Goal: Navigation & Orientation: Understand site structure

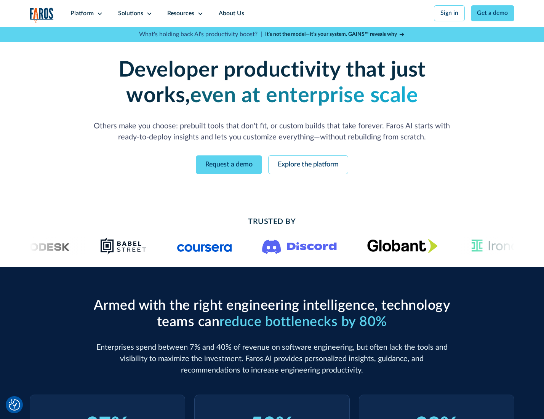
click at [99, 13] on icon at bounding box center [100, 14] width 6 height 6
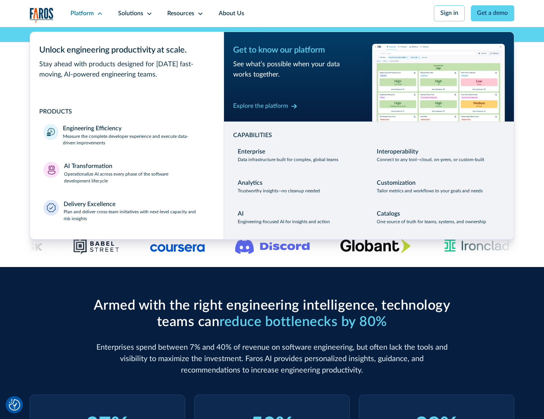
click at [136, 141] on p "Measure the complete developer experience and execute data-driven improvements" at bounding box center [136, 140] width 147 height 14
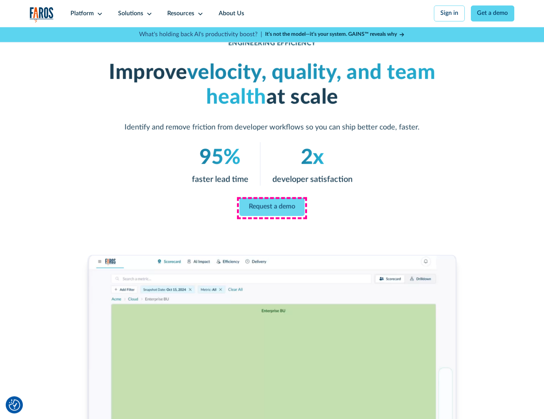
click at [272, 208] on link "Request a demo" at bounding box center [272, 207] width 65 height 18
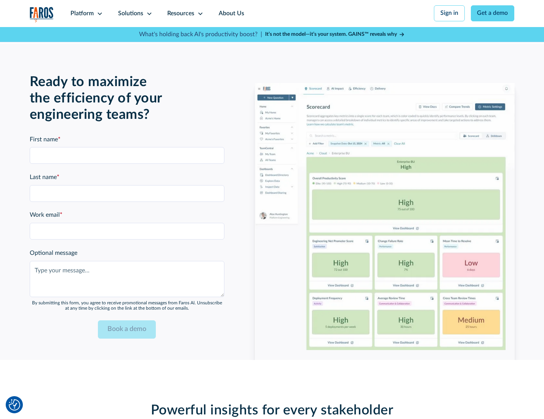
scroll to position [1658, 0]
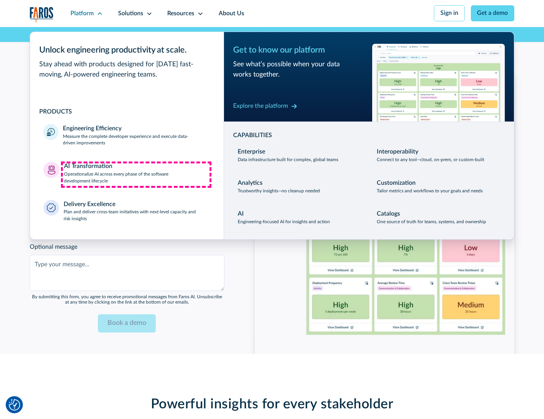
click at [136, 174] on p "Operationalize AI across every phase of the software development lifecycle" at bounding box center [137, 178] width 146 height 14
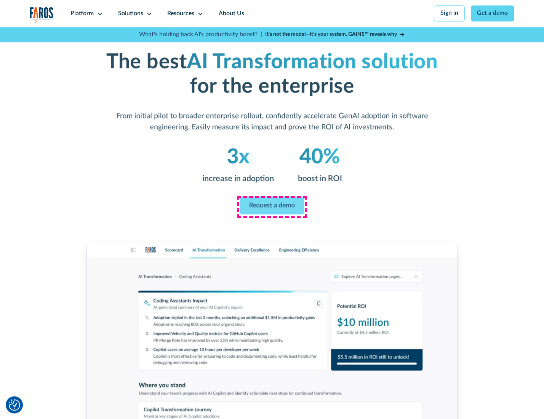
click at [272, 207] on link "Request a demo" at bounding box center [272, 205] width 64 height 18
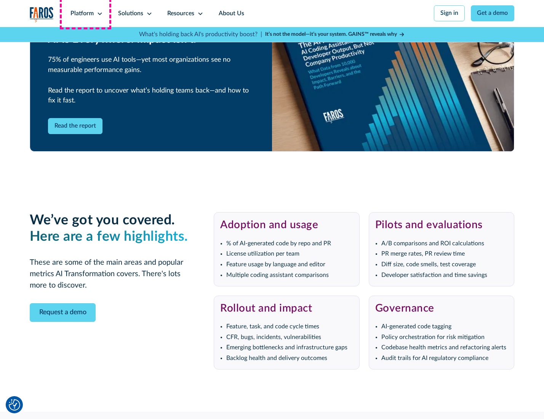
click at [85, 13] on div "Platform" at bounding box center [81, 13] width 23 height 9
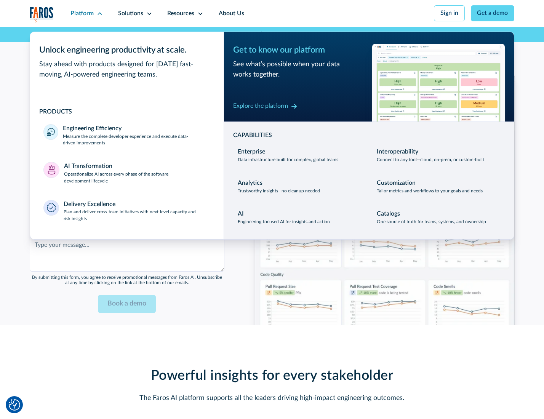
scroll to position [1841, 0]
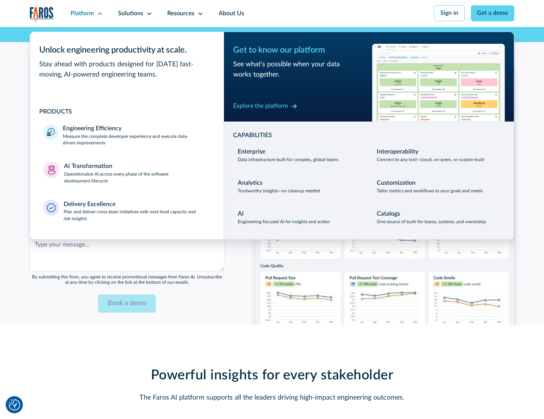
click at [260, 107] on div "Explore the platform" at bounding box center [260, 106] width 55 height 9
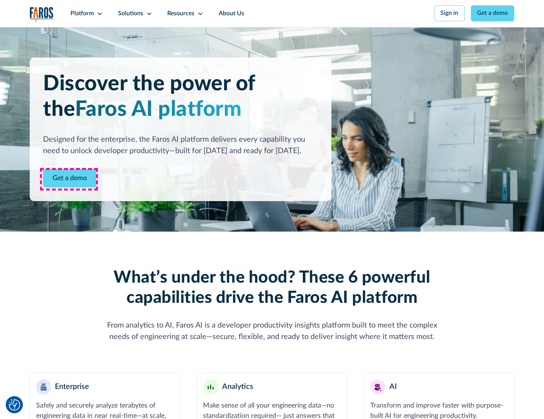
click at [69, 179] on link "Get a demo" at bounding box center [69, 178] width 53 height 19
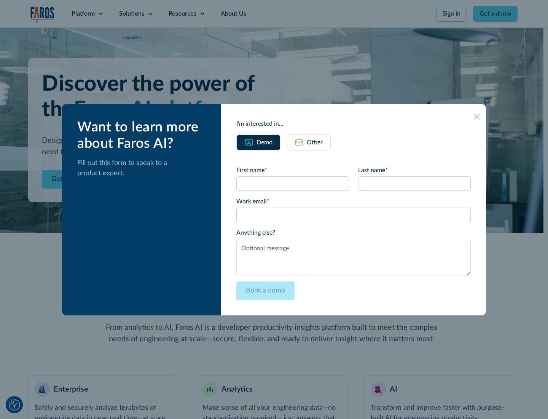
click at [315, 142] on div "Other" at bounding box center [315, 142] width 16 height 9
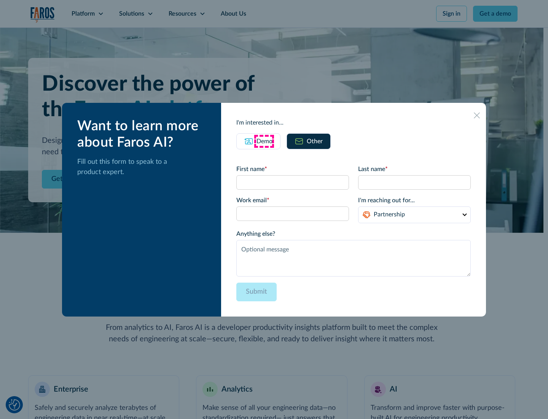
click at [264, 141] on div "Demo" at bounding box center [265, 141] width 16 height 9
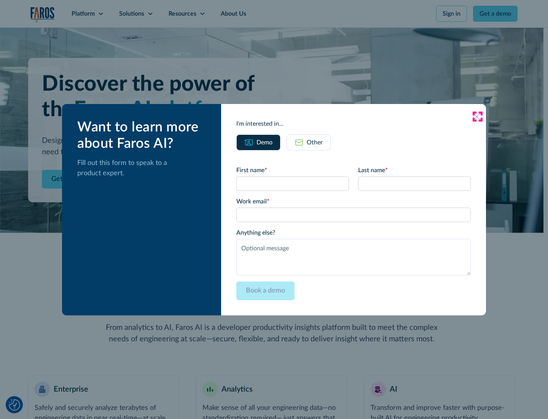
click at [478, 116] on icon at bounding box center [477, 116] width 6 height 6
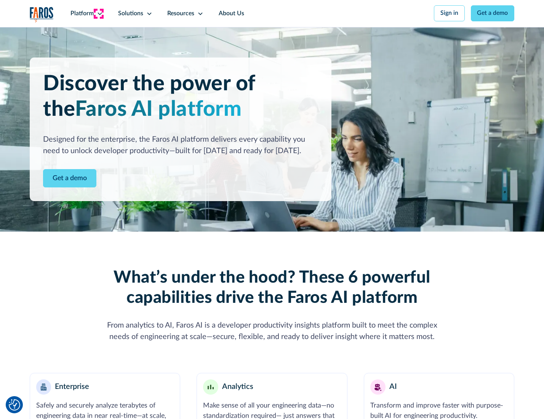
click at [99, 13] on icon at bounding box center [100, 14] width 6 height 6
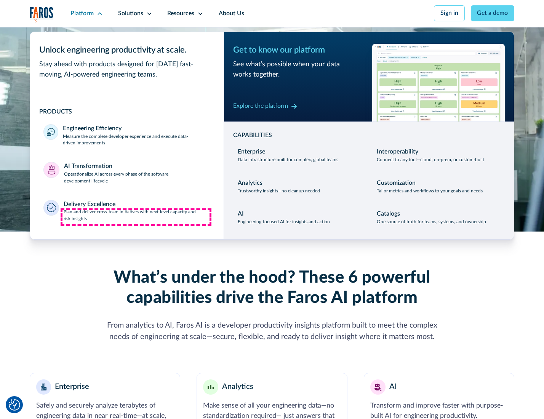
click at [136, 217] on p "Plan and deliver cross-team initiatives with next-level capacity and risk insig…" at bounding box center [137, 216] width 147 height 14
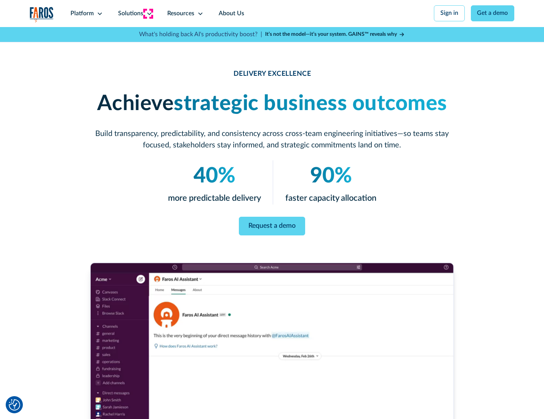
click at [148, 13] on icon at bounding box center [149, 14] width 6 height 6
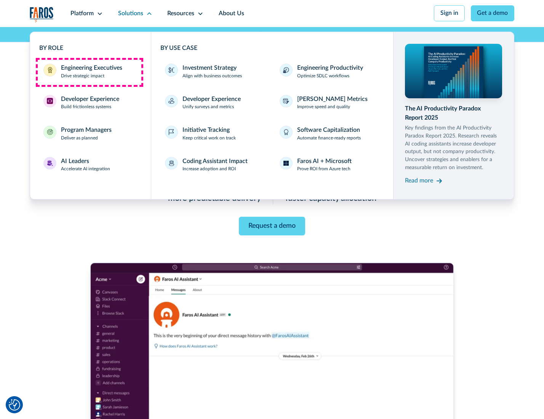
click at [89, 72] on div "Engineering Executives" at bounding box center [91, 68] width 61 height 9
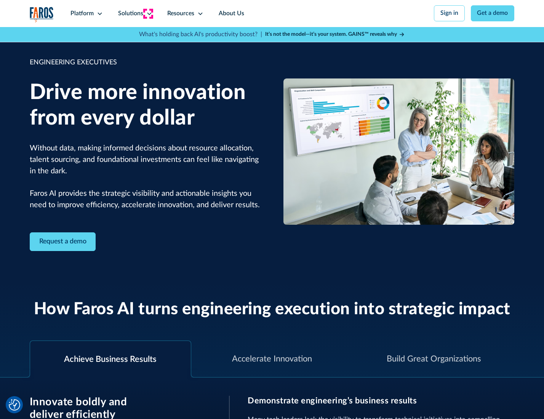
click at [148, 13] on icon at bounding box center [149, 14] width 6 height 6
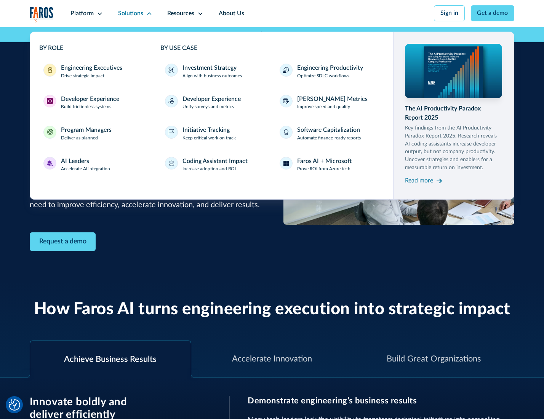
click at [89, 100] on div "Developer Experience" at bounding box center [90, 99] width 58 height 9
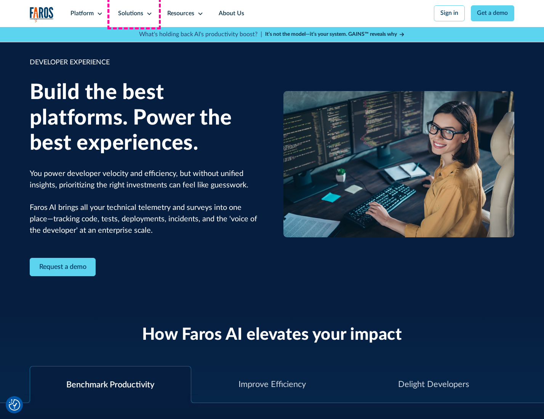
click at [134, 13] on div "Solutions" at bounding box center [130, 13] width 25 height 9
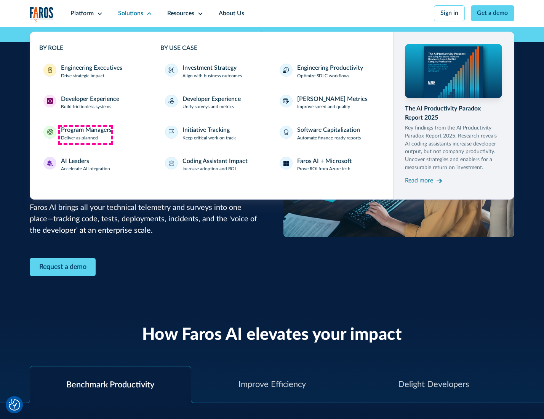
click at [85, 134] on div "Program Managers" at bounding box center [86, 130] width 51 height 9
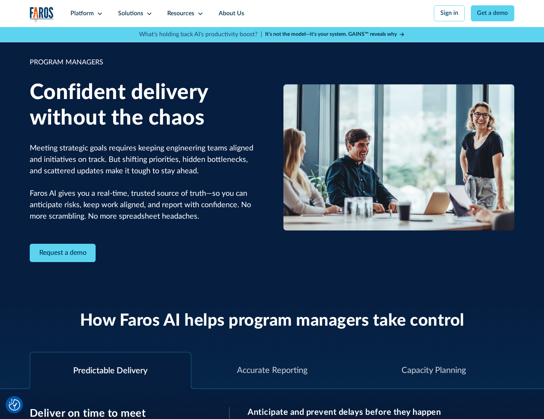
click at [148, 14] on icon at bounding box center [149, 14] width 6 height 6
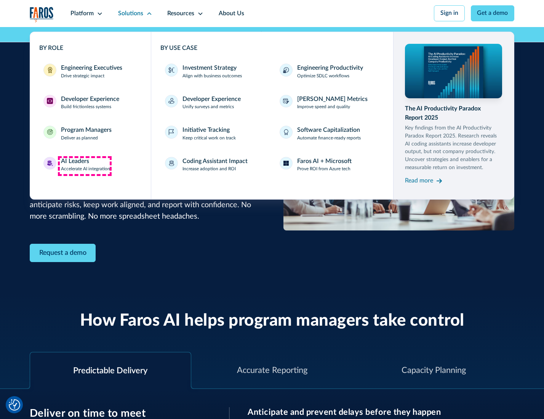
click at [85, 166] on div "AI Leaders" at bounding box center [75, 161] width 28 height 9
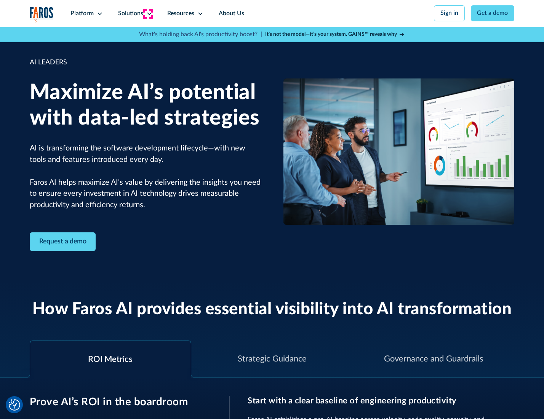
click at [148, 13] on icon at bounding box center [149, 14] width 6 height 6
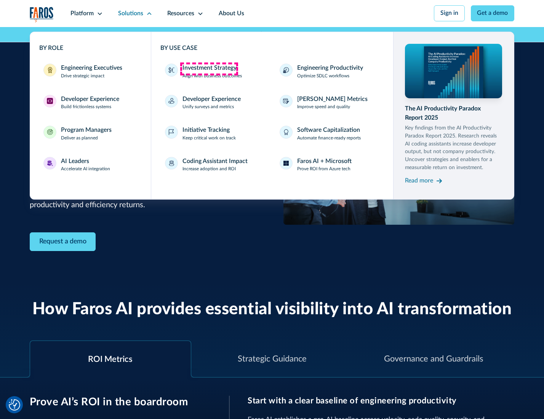
click at [209, 69] on div "Investment Strategy" at bounding box center [209, 68] width 54 height 9
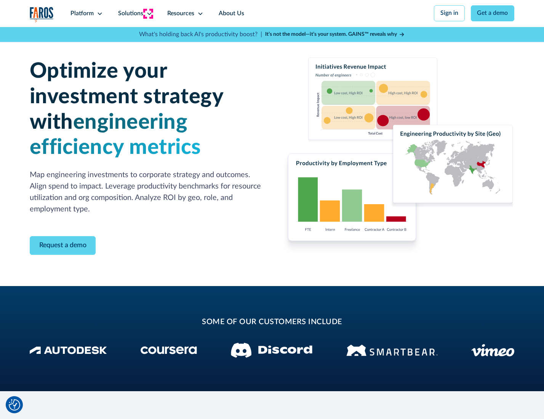
click at [148, 13] on icon at bounding box center [149, 14] width 6 height 6
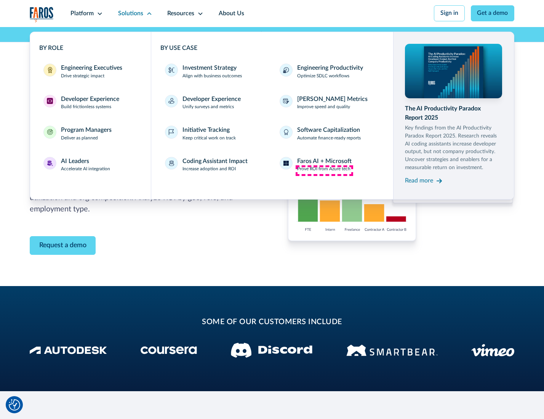
click at [324, 170] on p "Prove ROI from Azure tech" at bounding box center [323, 169] width 53 height 7
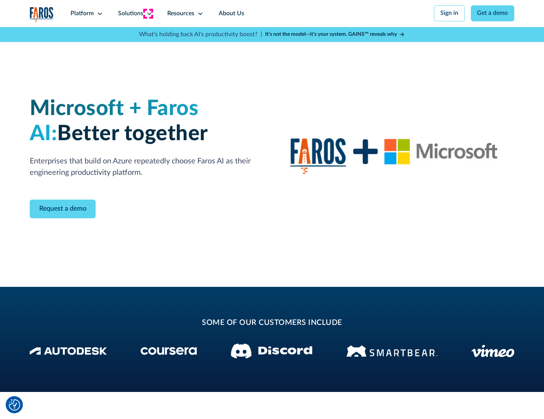
click at [148, 13] on icon at bounding box center [149, 14] width 6 height 6
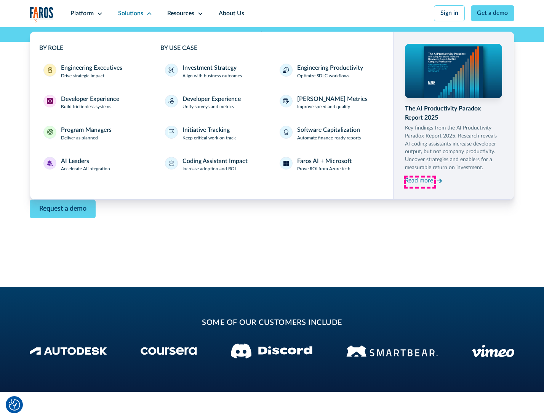
click at [420, 182] on div "Read more" at bounding box center [419, 180] width 28 height 9
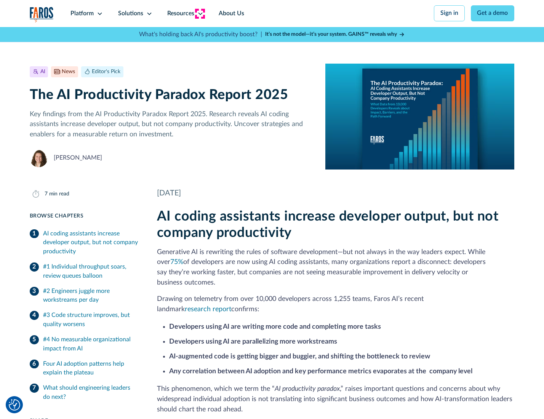
click at [200, 13] on icon at bounding box center [200, 14] width 6 height 6
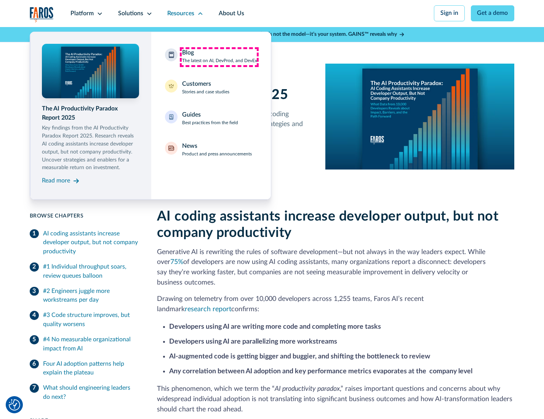
click at [219, 57] on div "Blog The latest on AI, DevProd, and DevEx" at bounding box center [219, 56] width 75 height 16
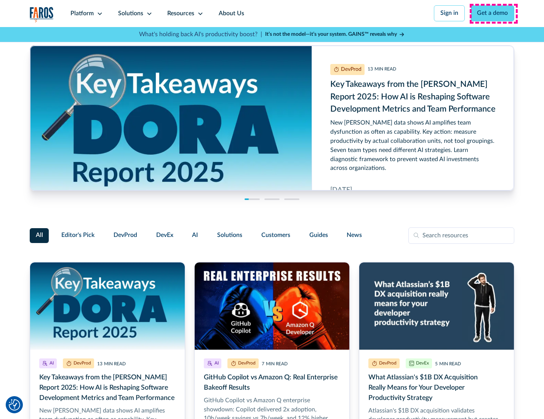
click at [493, 13] on link "Get a demo" at bounding box center [493, 13] width 44 height 16
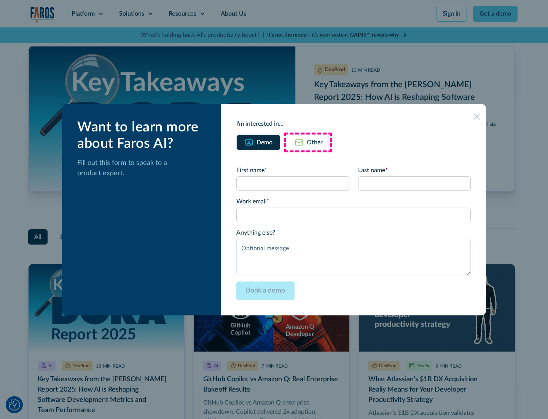
click at [308, 142] on div "Other" at bounding box center [315, 142] width 16 height 9
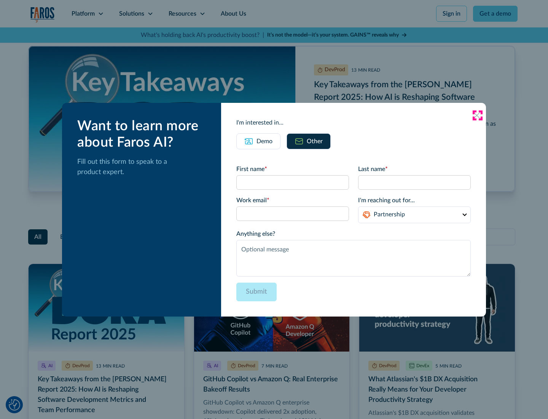
click at [478, 115] on icon at bounding box center [477, 115] width 6 height 6
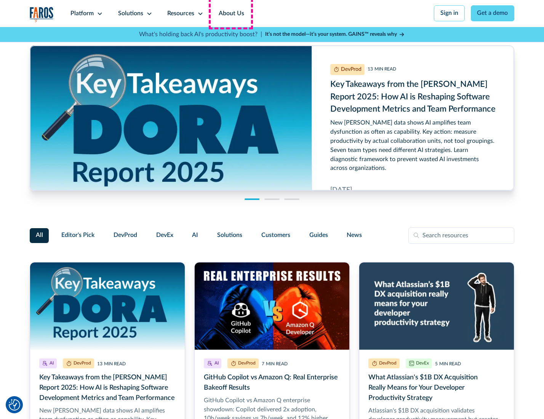
click at [230, 13] on link "About Us" at bounding box center [231, 13] width 41 height 27
